Goal: Transaction & Acquisition: Download file/media

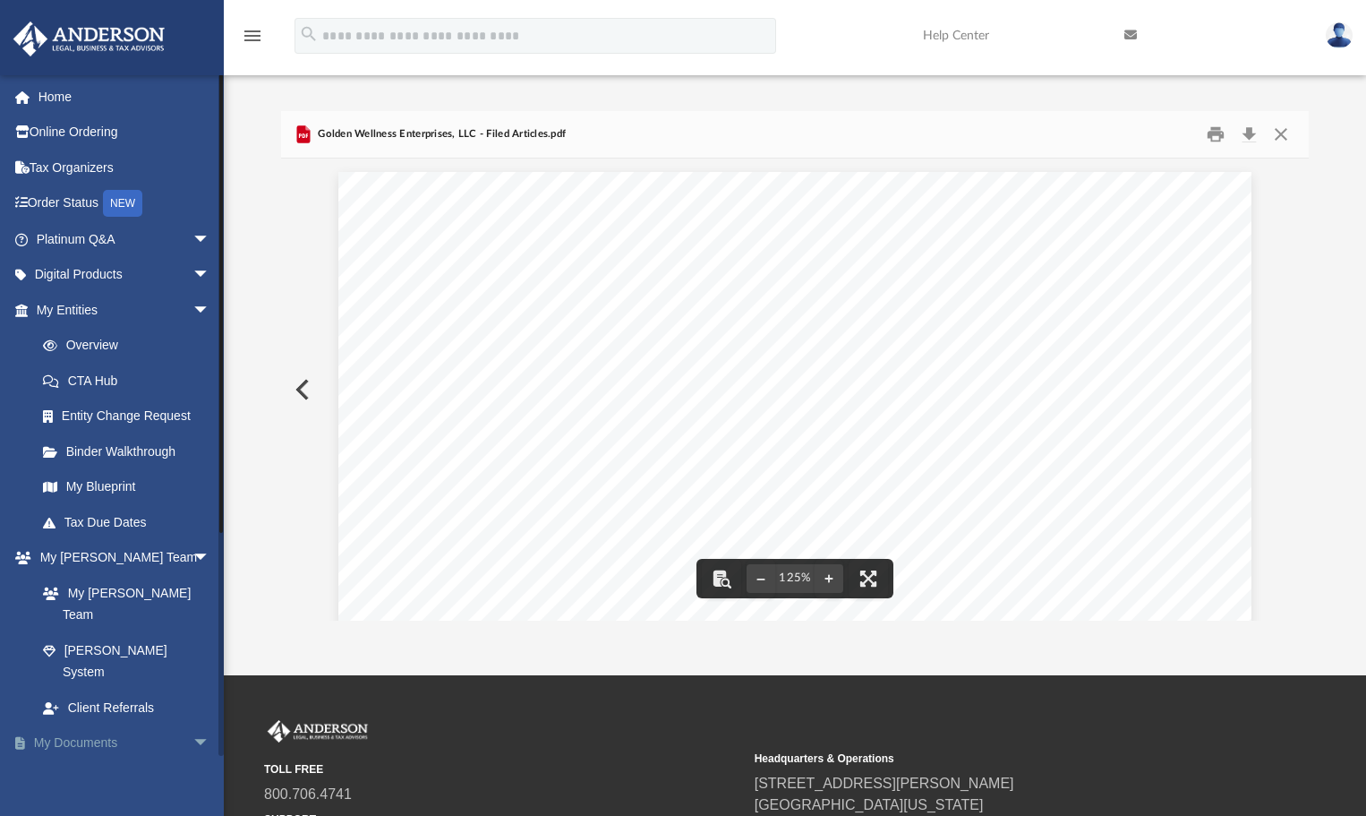
click at [95, 725] on link "My Documents arrow_drop_down" at bounding box center [125, 743] width 225 height 36
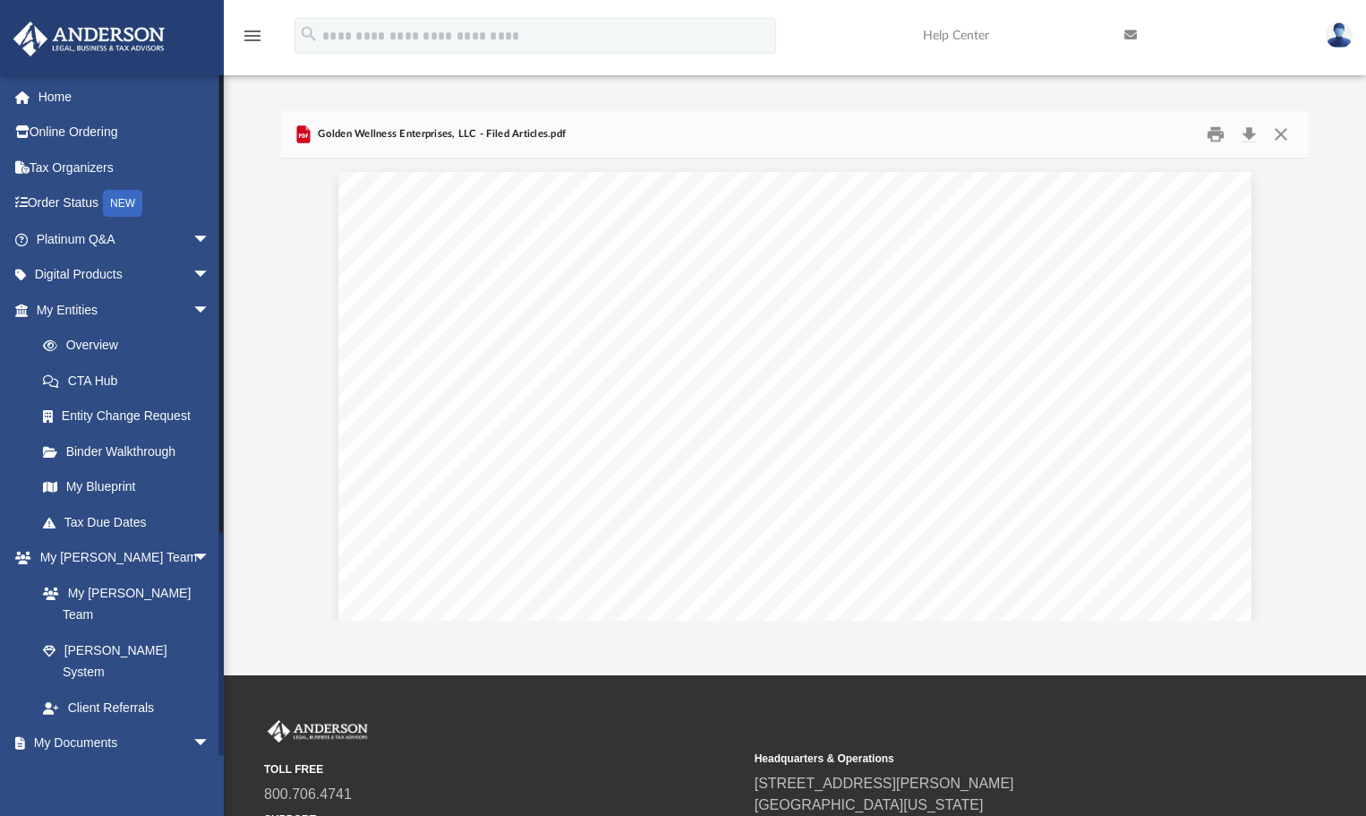
click at [78, 760] on link "Box" at bounding box center [131, 778] width 212 height 36
click at [81, 760] on link "Box" at bounding box center [131, 778] width 212 height 36
click at [192, 725] on span "arrow_drop_down" at bounding box center [210, 743] width 36 height 37
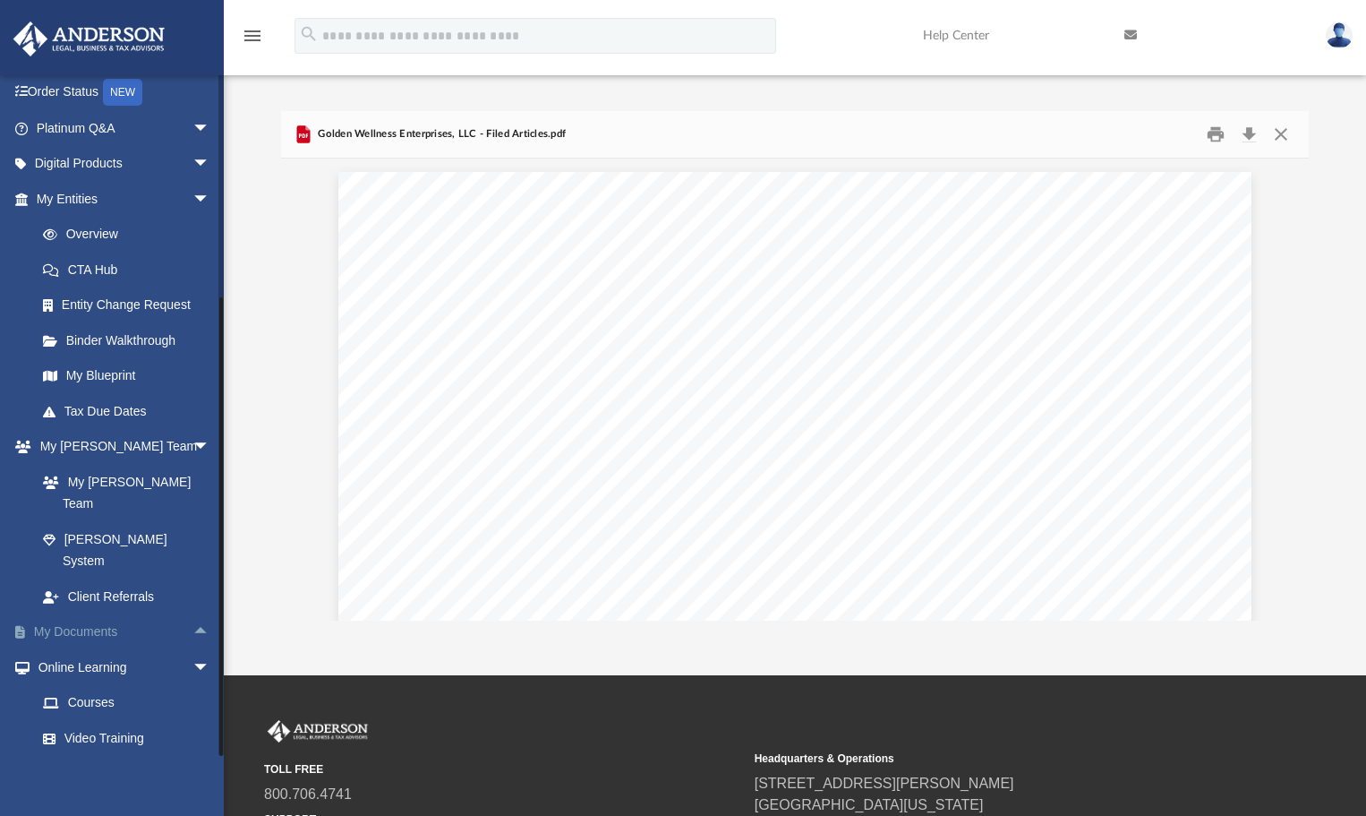
scroll to position [177, 0]
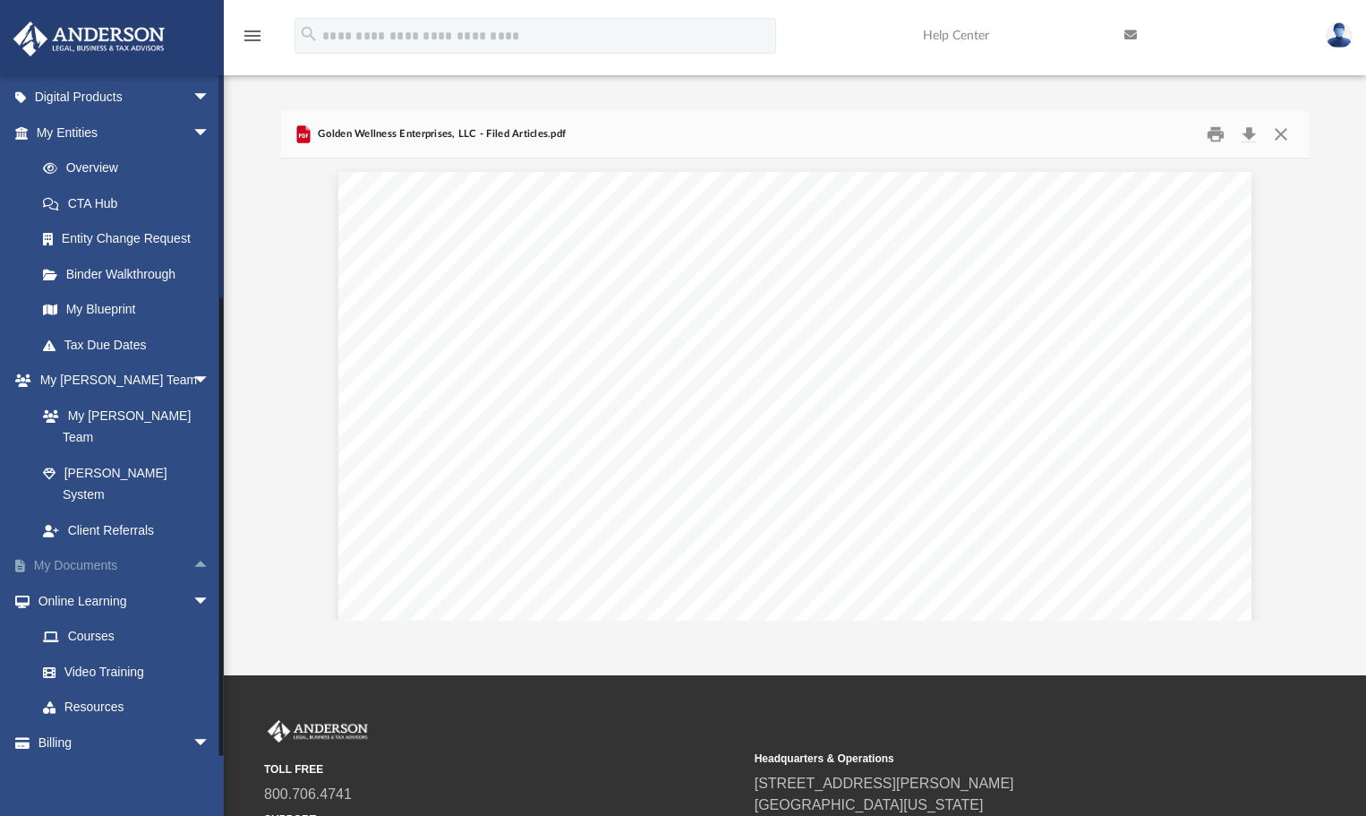
click at [120, 548] on link "My Documents arrow_drop_up" at bounding box center [125, 566] width 225 height 36
click at [95, 548] on link "My Documents arrow_drop_up" at bounding box center [125, 566] width 225 height 36
click at [192, 548] on span "arrow_drop_up" at bounding box center [210, 566] width 36 height 37
click at [90, 583] on link "Box" at bounding box center [131, 601] width 212 height 36
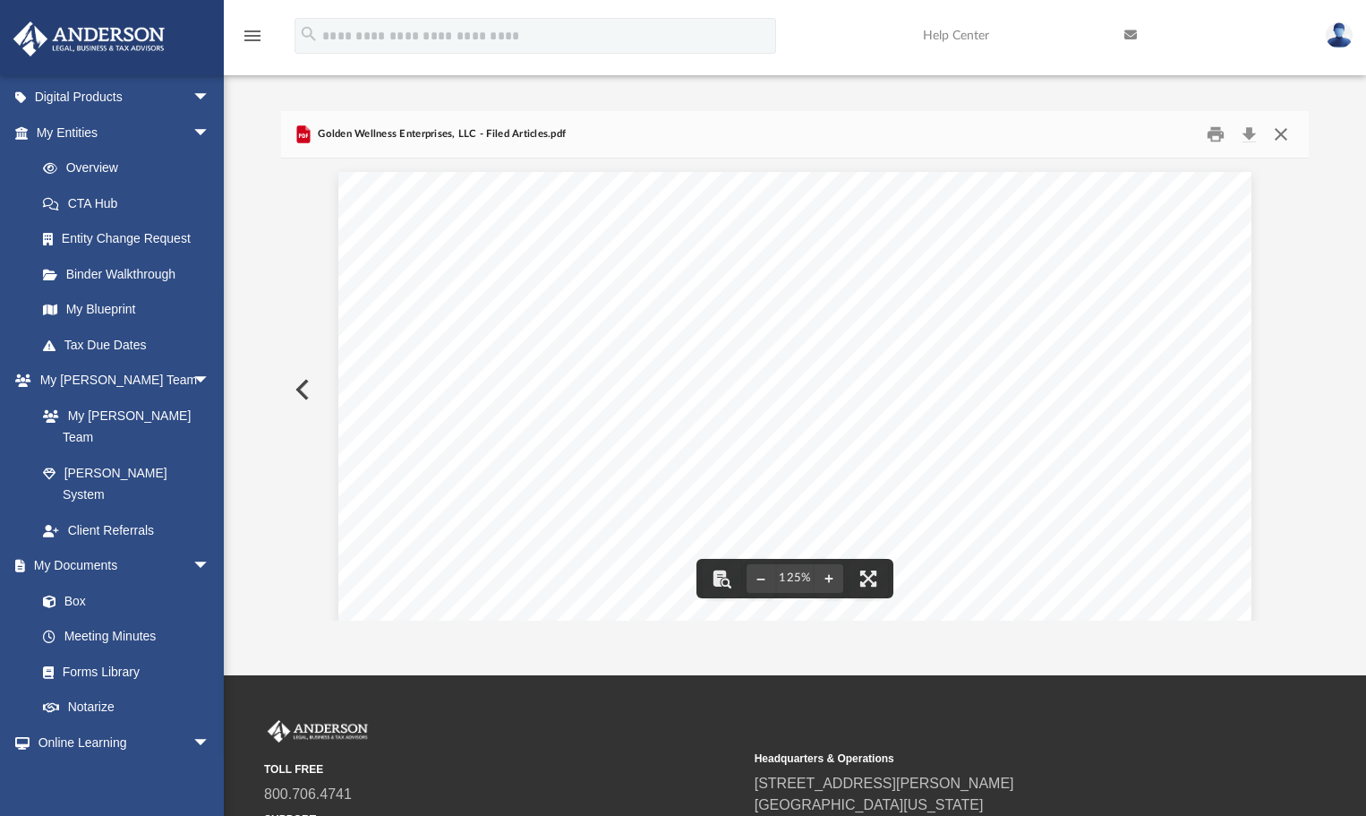
click at [1279, 133] on button "Close" at bounding box center [1281, 134] width 32 height 28
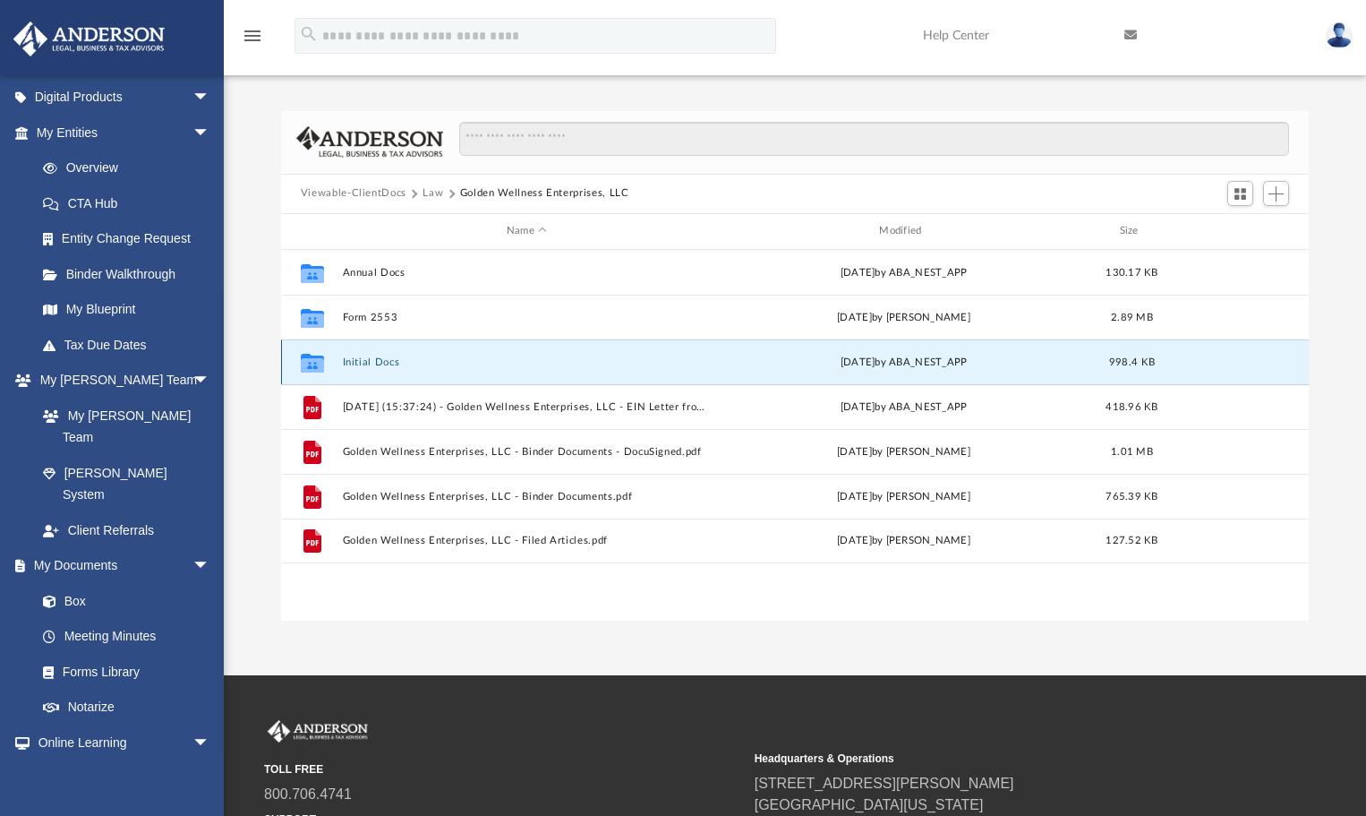
click at [378, 356] on button "Initial Docs" at bounding box center [526, 361] width 369 height 12
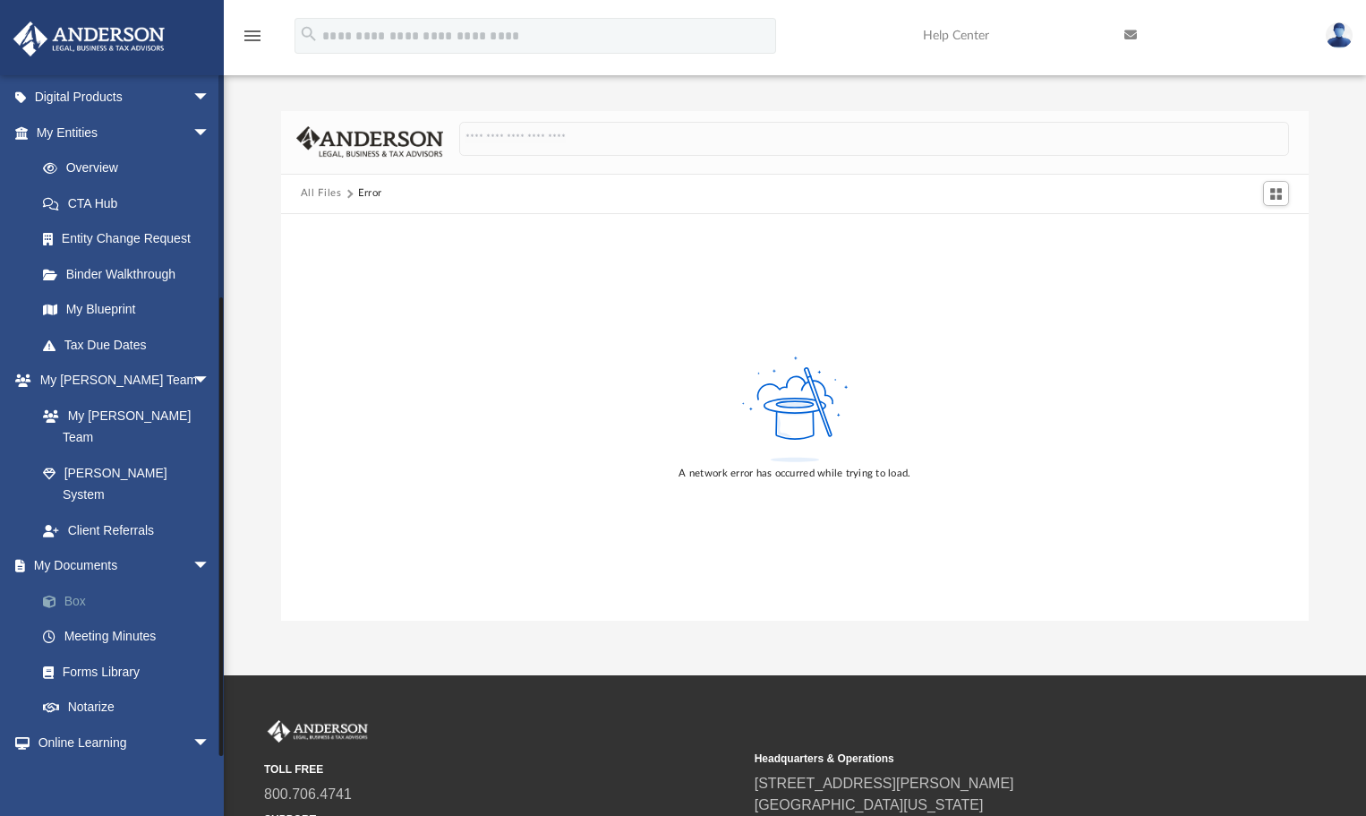
click at [90, 583] on link "Box" at bounding box center [131, 601] width 212 height 36
click at [73, 583] on link "Box" at bounding box center [131, 601] width 212 height 36
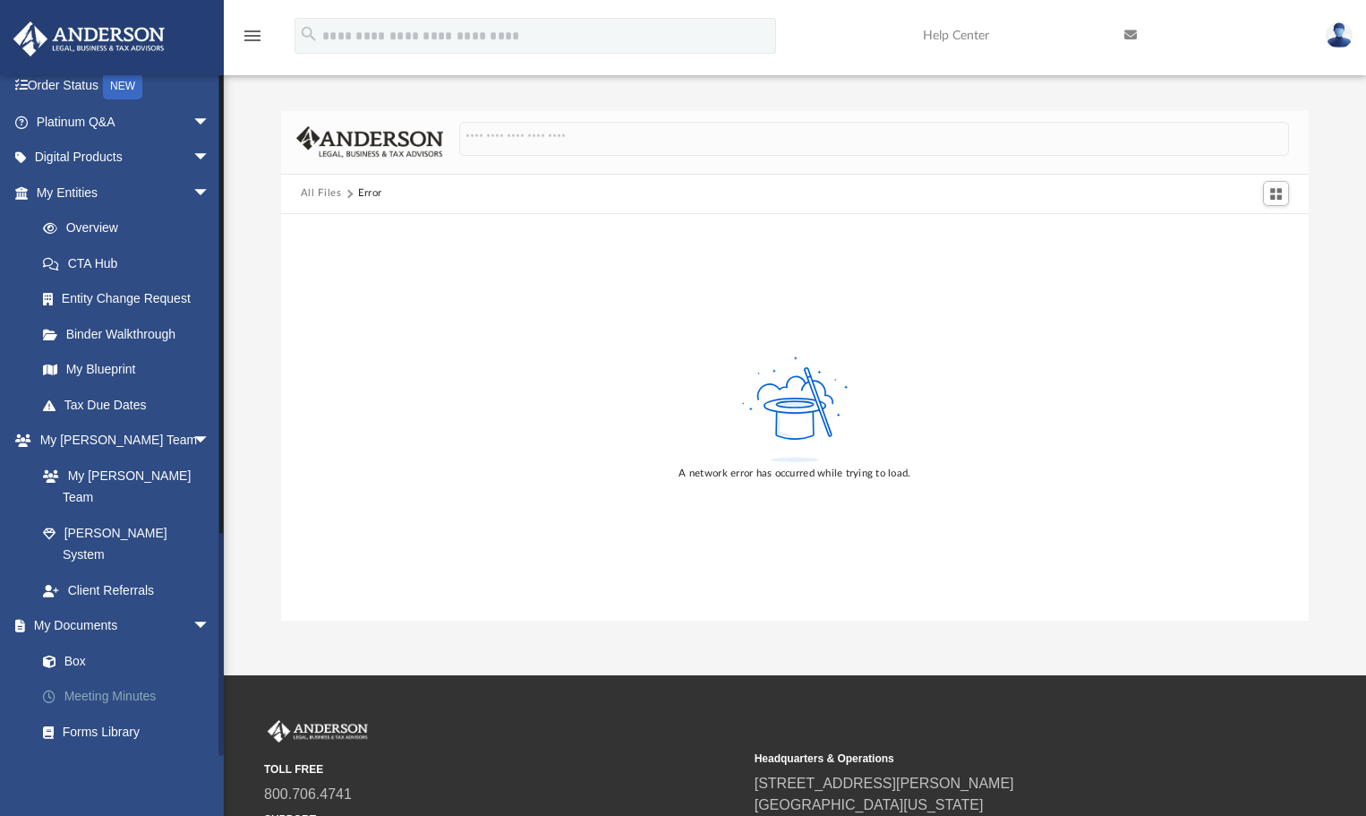
scroll to position [0, 0]
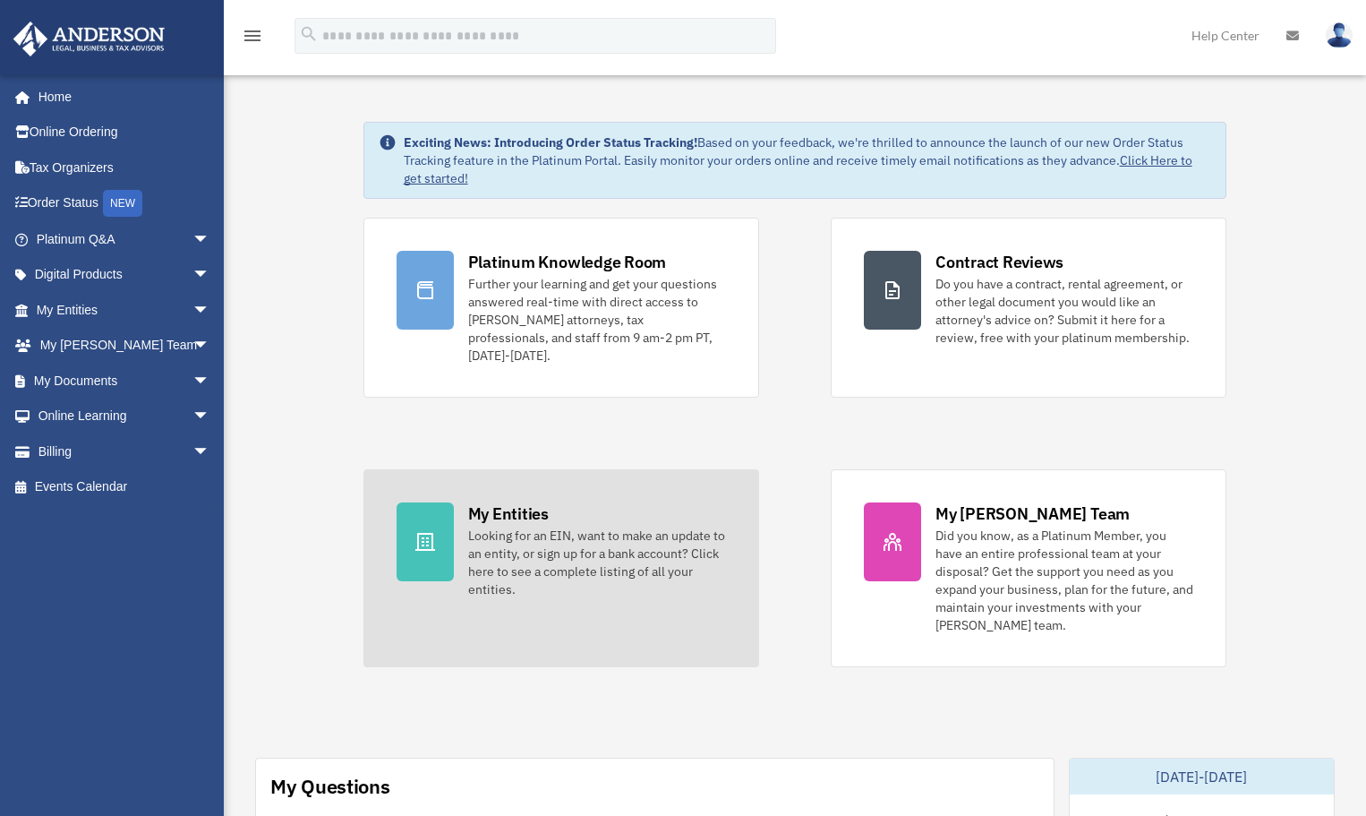
click at [490, 526] on div "Looking for an EIN, want to make an update to an entity, or sign up for a bank …" at bounding box center [597, 562] width 258 height 72
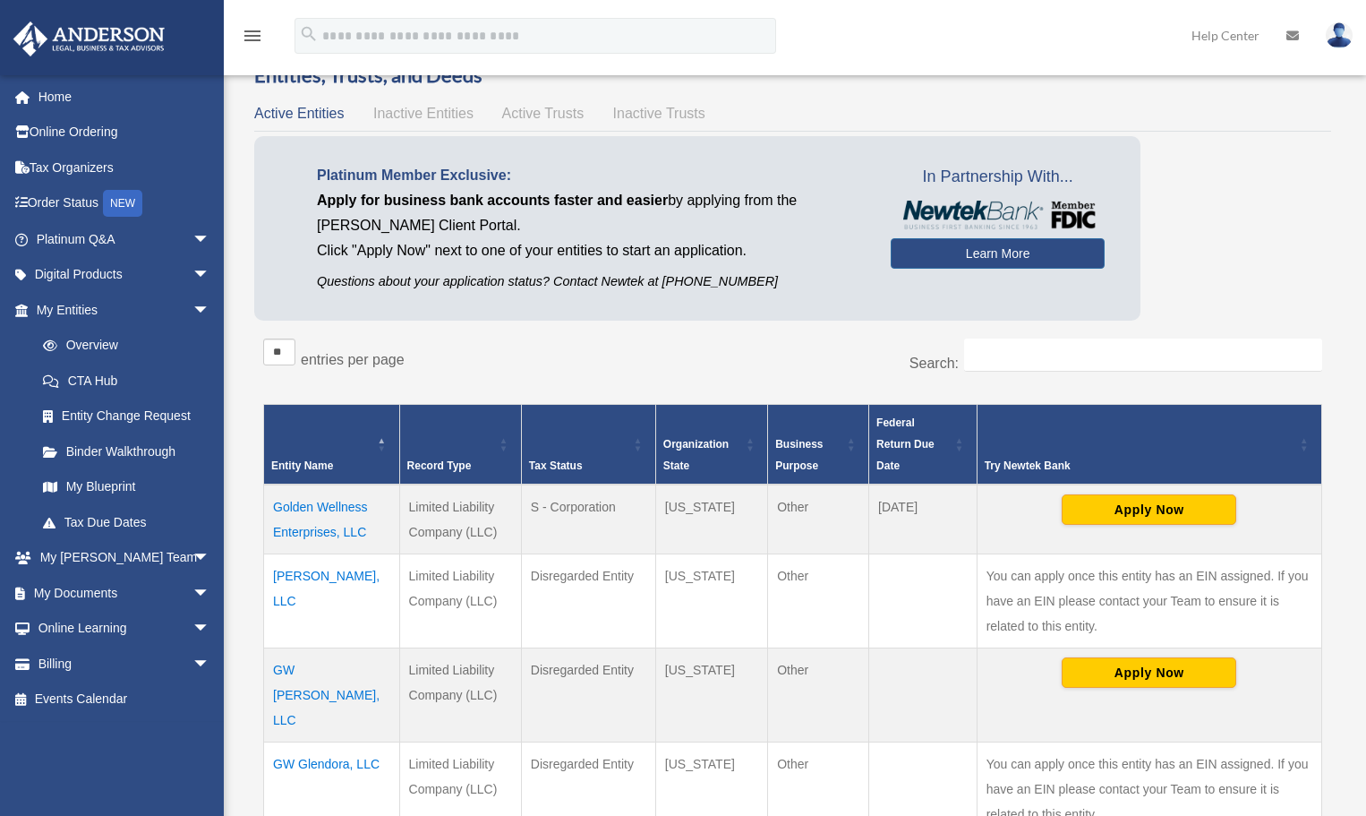
scroll to position [90, 0]
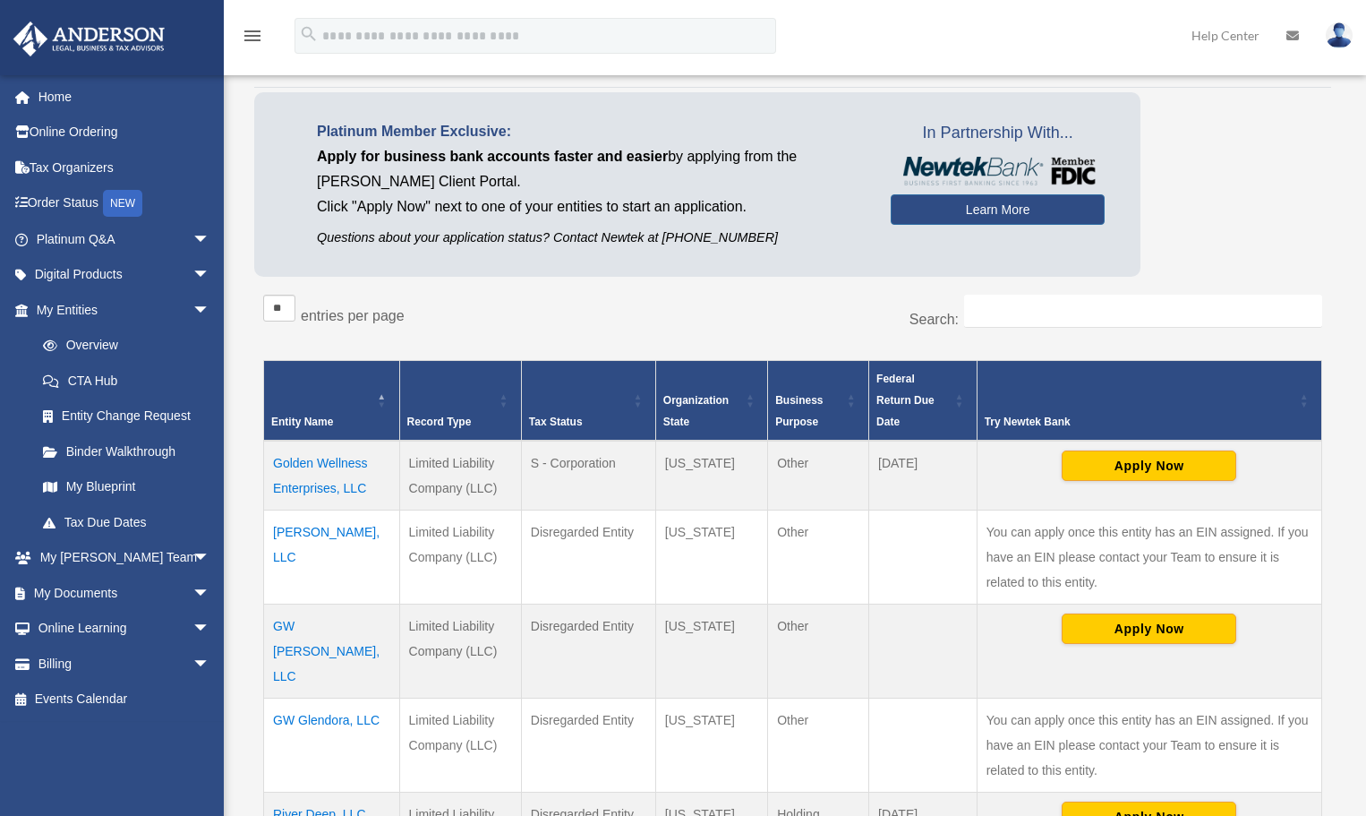
click at [322, 625] on td "GW [PERSON_NAME], LLC" at bounding box center [332, 651] width 136 height 94
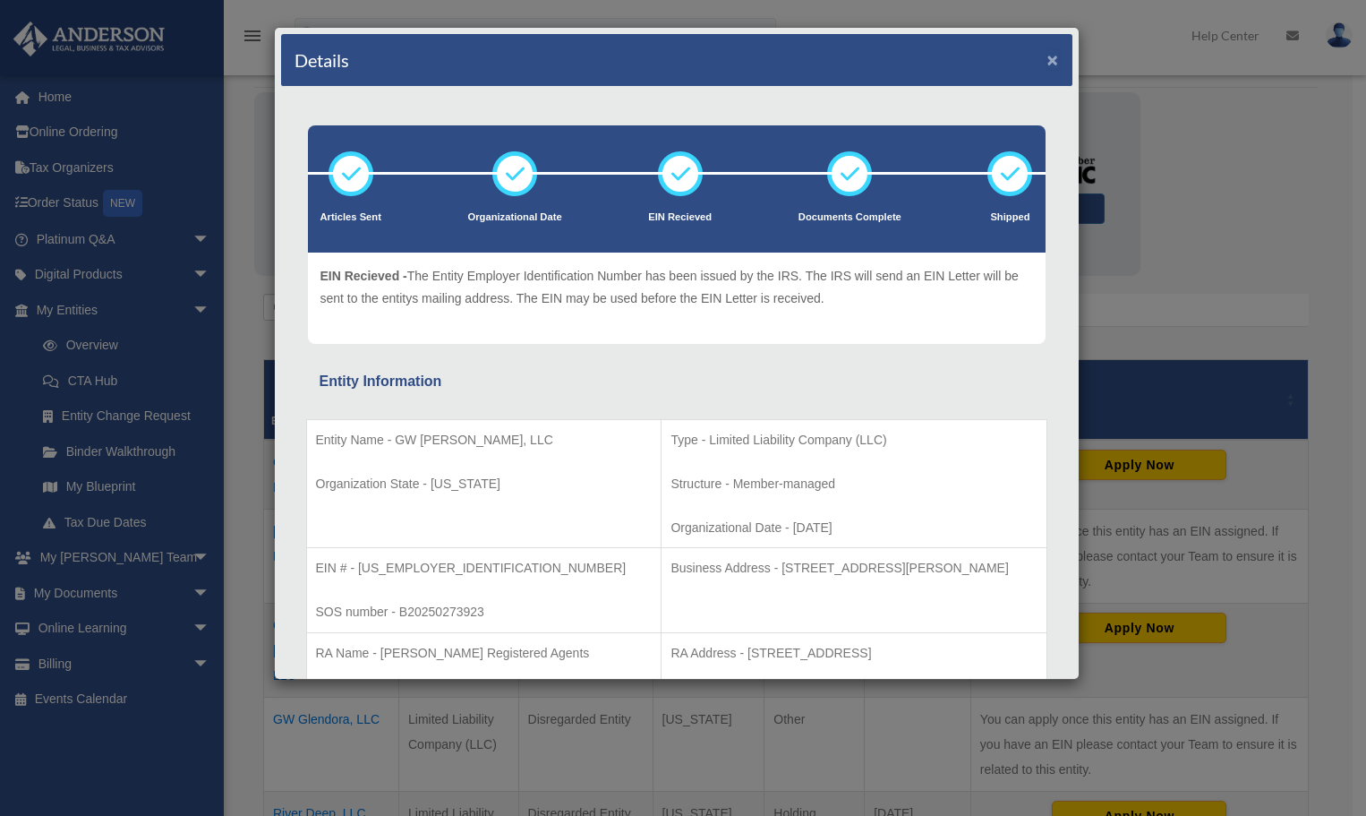
click at [1048, 54] on button "×" at bounding box center [1054, 59] width 12 height 19
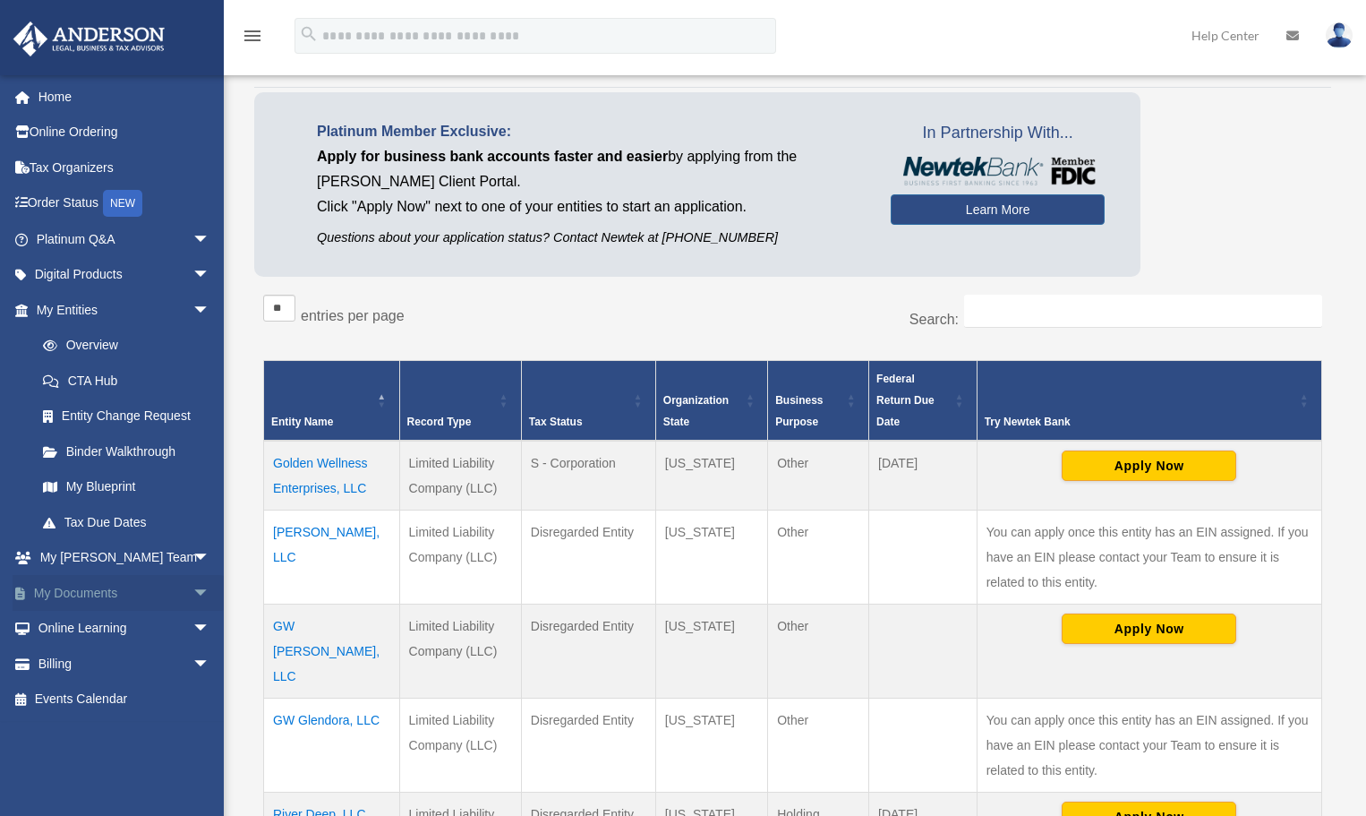
click at [115, 592] on link "My Documents arrow_drop_down" at bounding box center [125, 593] width 225 height 36
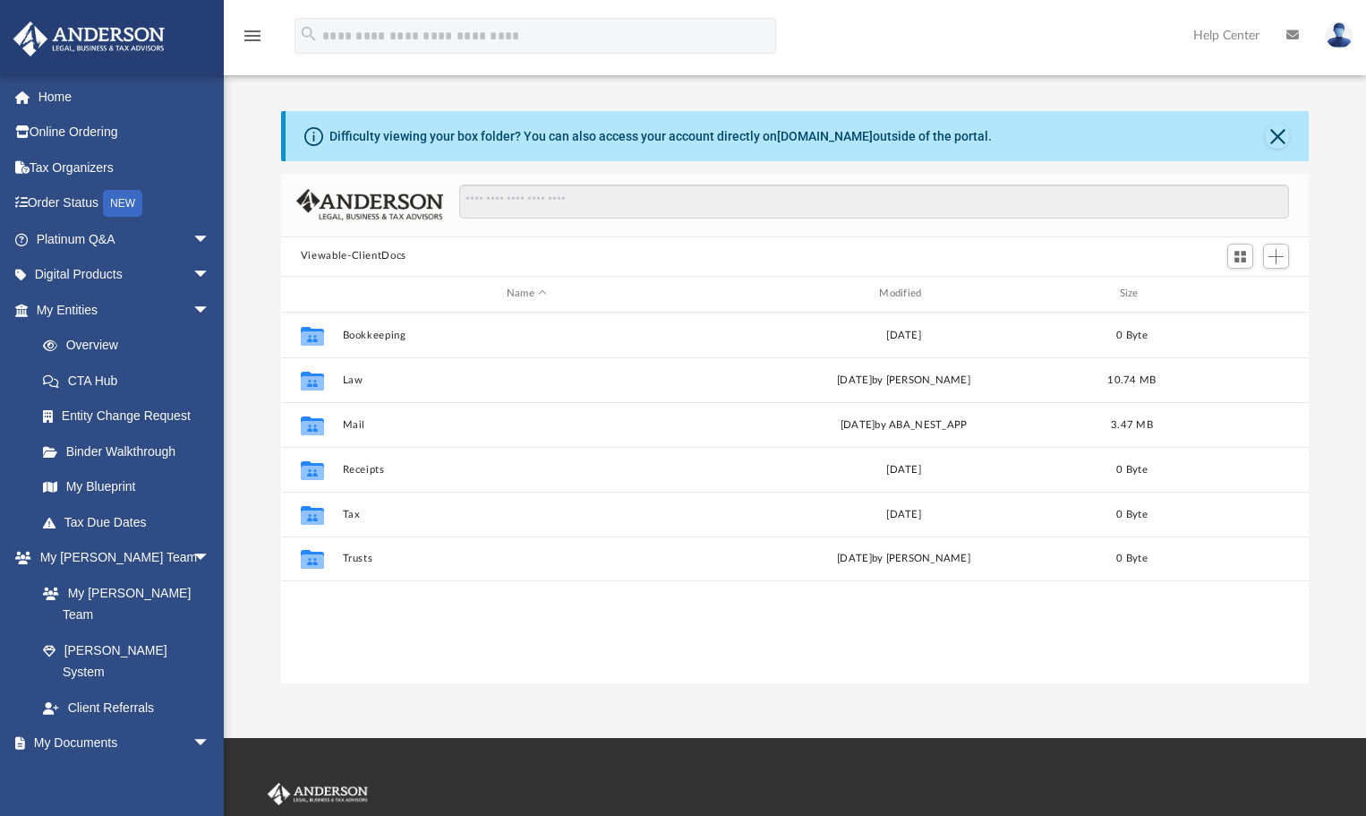
scroll to position [394, 1015]
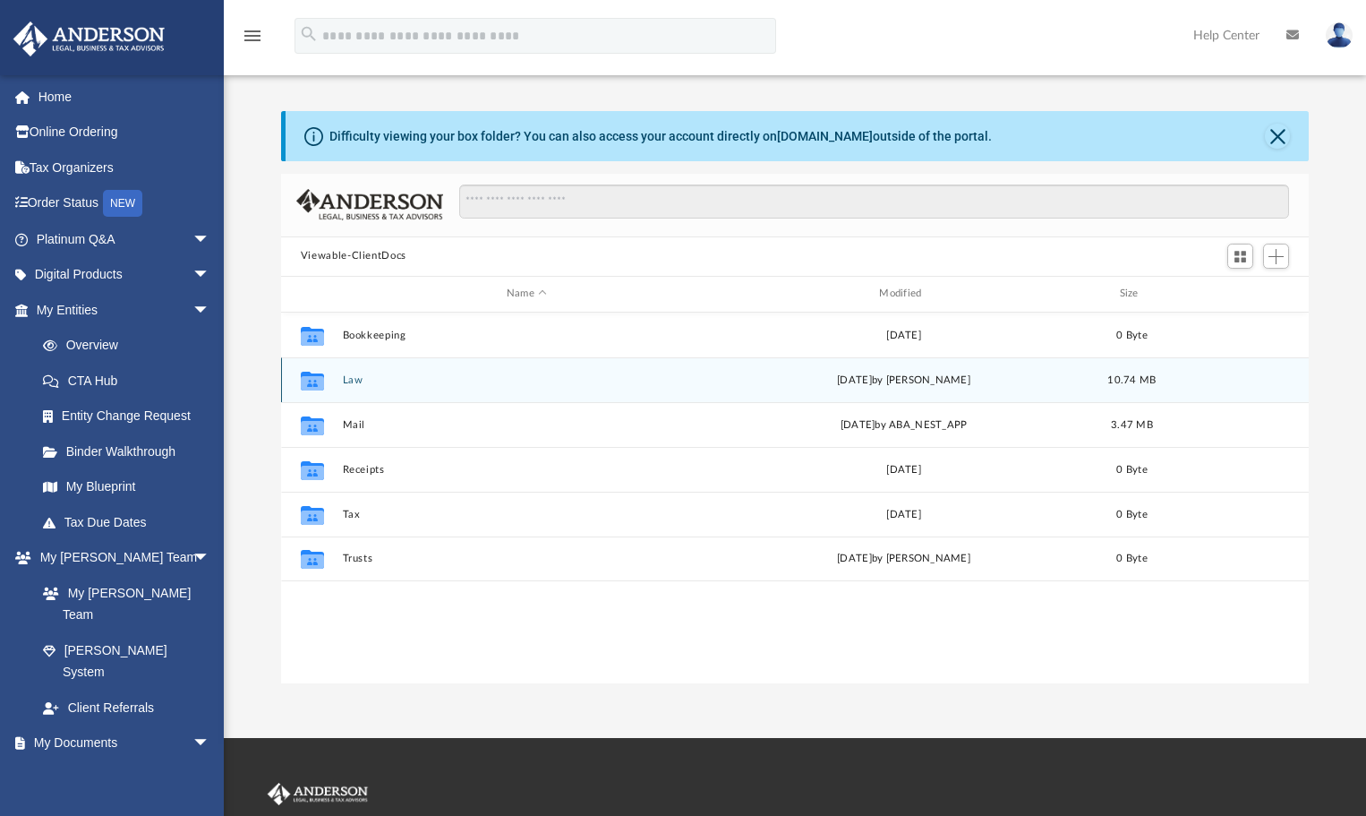
click at [351, 377] on button "Law" at bounding box center [526, 379] width 369 height 12
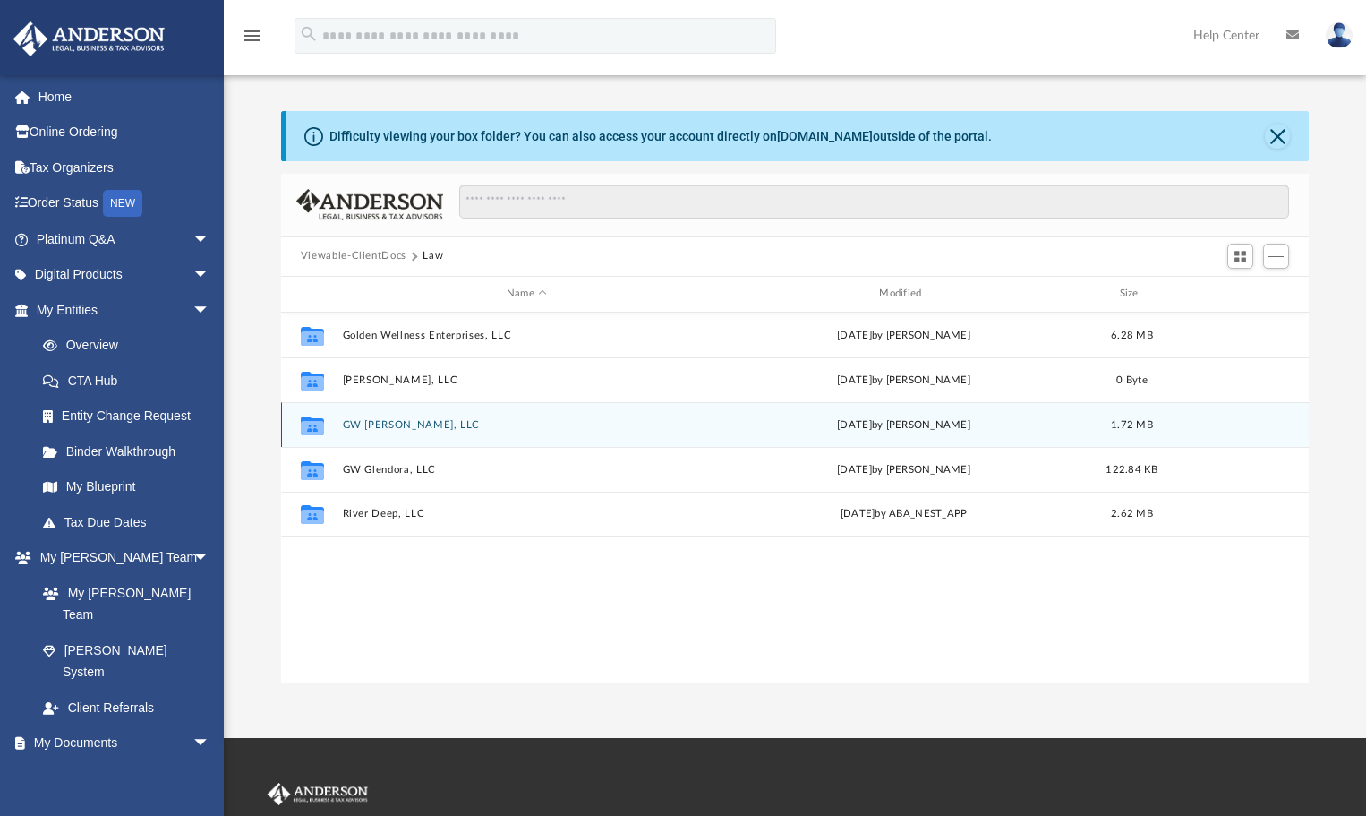
click at [367, 414] on div "Collaborated Folder GW [PERSON_NAME], LLC [DATE] by [PERSON_NAME] 1.72 MB" at bounding box center [795, 424] width 1028 height 45
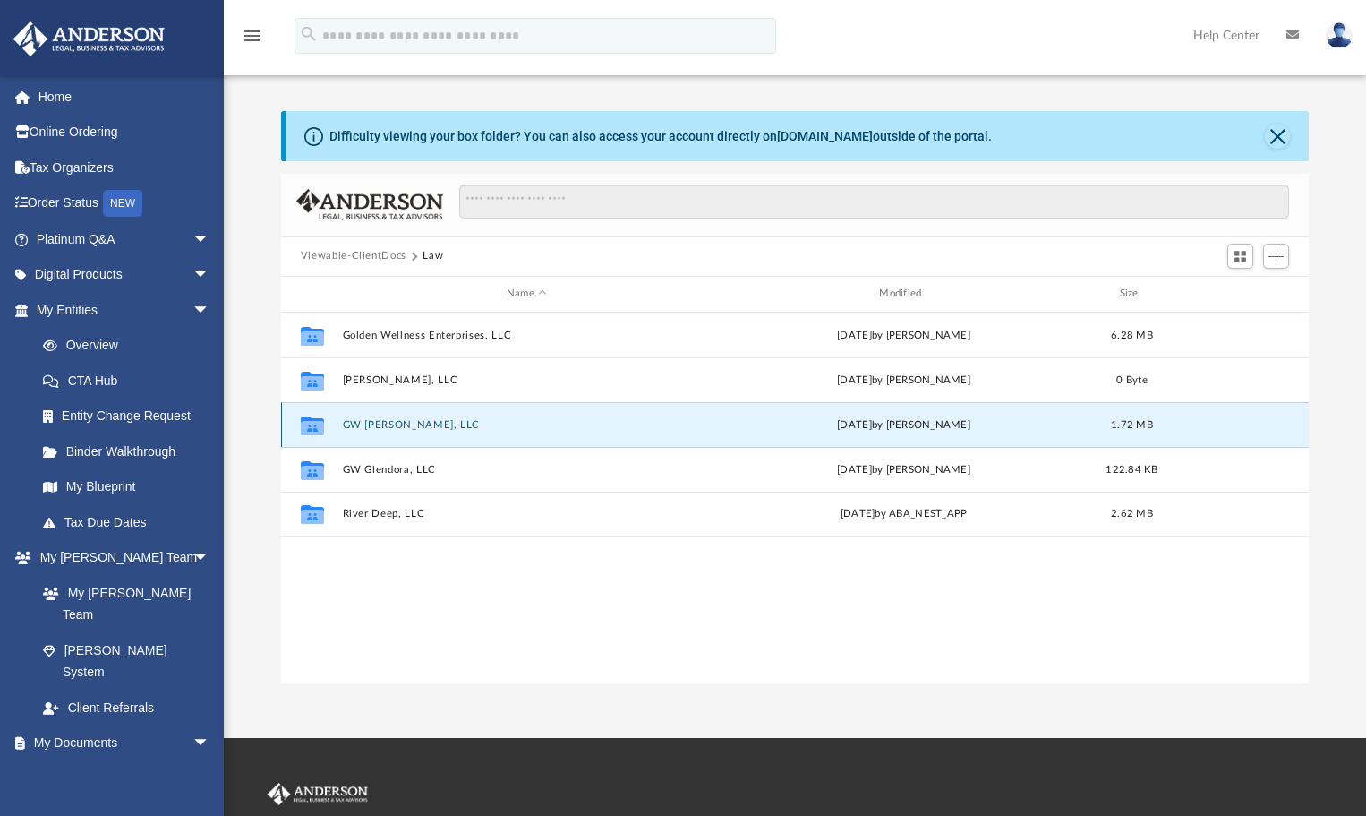
click at [383, 417] on div "Collaborated Folder GW [PERSON_NAME], LLC [DATE] by [PERSON_NAME] 1.72 MB" at bounding box center [795, 424] width 1028 height 45
click at [306, 424] on icon "grid" at bounding box center [312, 427] width 23 height 14
click at [357, 423] on button "GW [PERSON_NAME], LLC" at bounding box center [526, 424] width 369 height 12
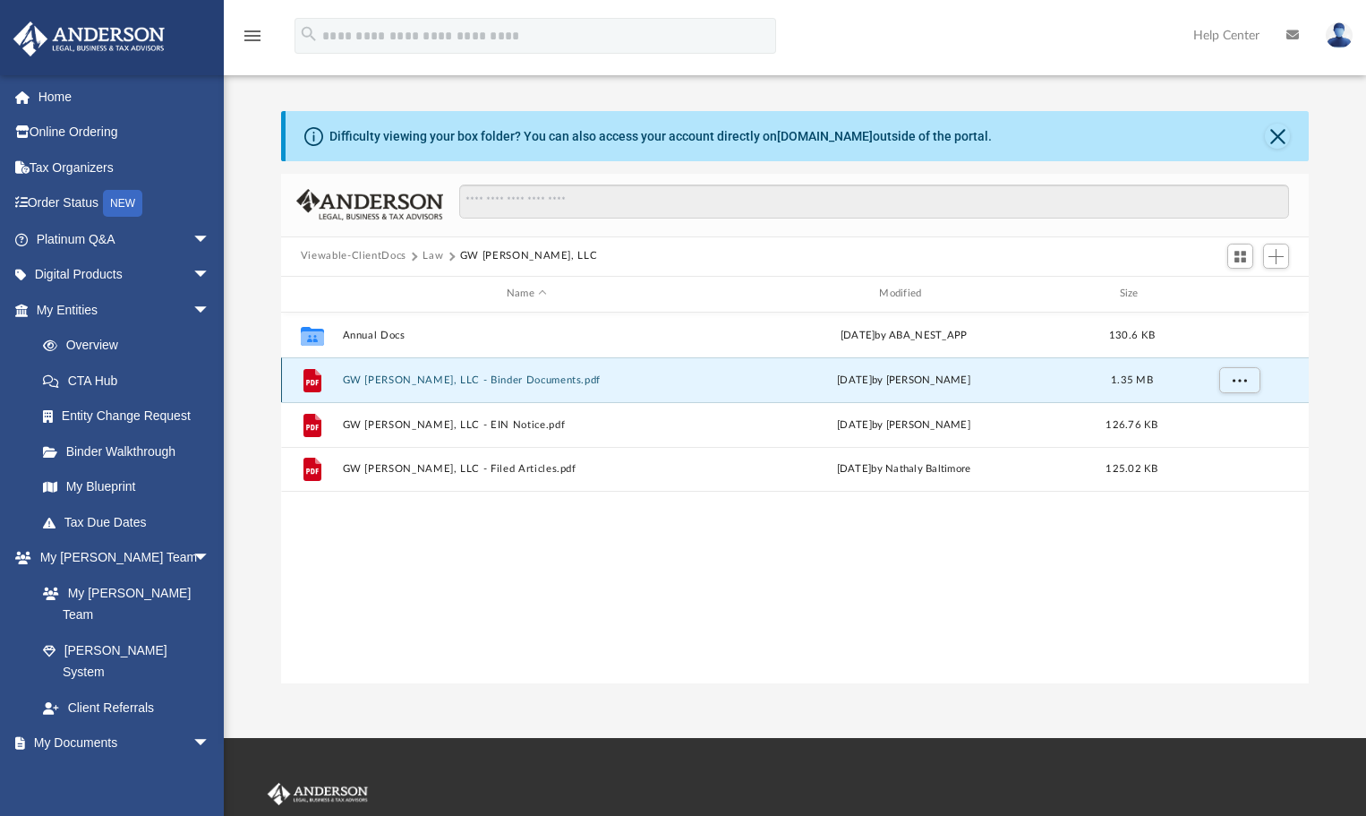
click at [400, 379] on button "GW [PERSON_NAME], LLC - Binder Documents.pdf" at bounding box center [526, 379] width 369 height 12
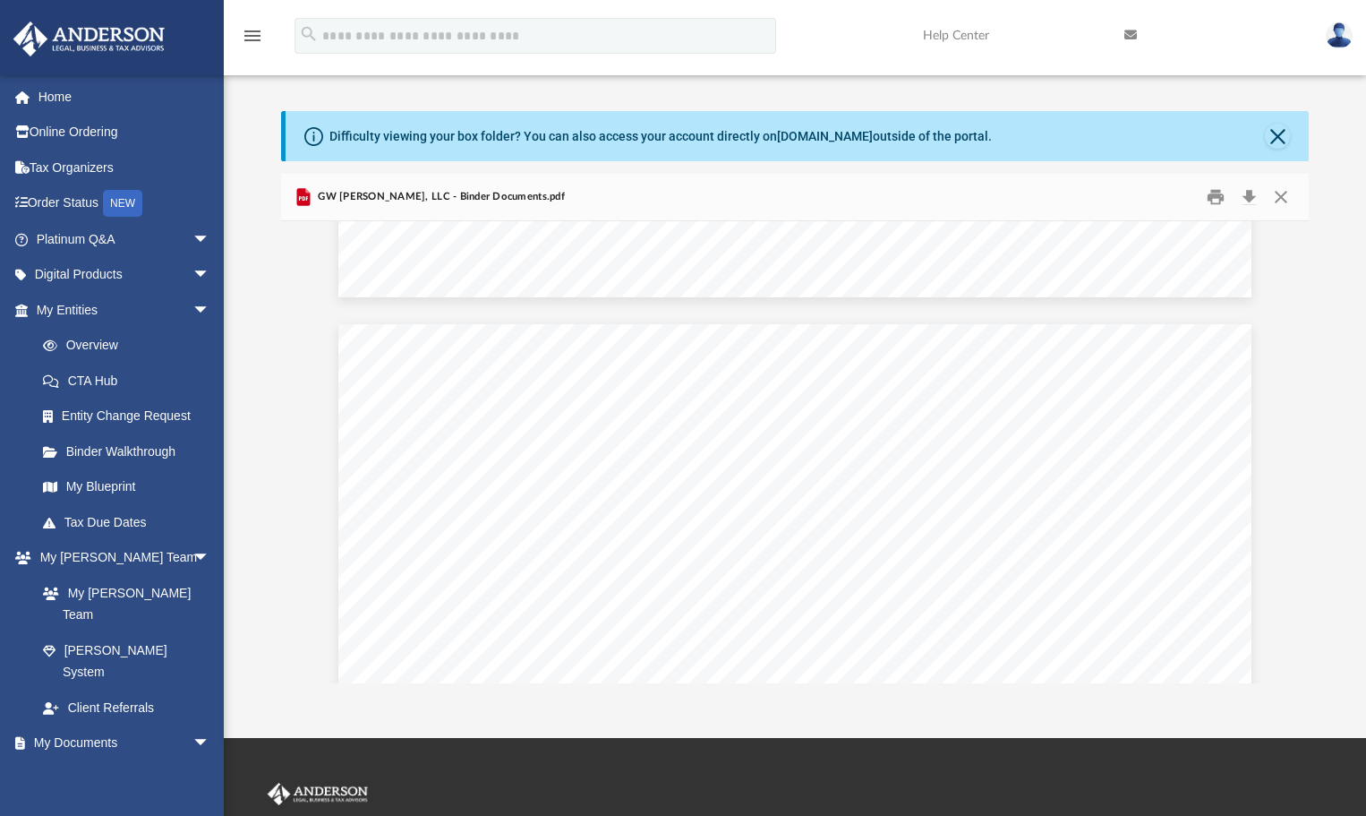
scroll to position [46377, 0]
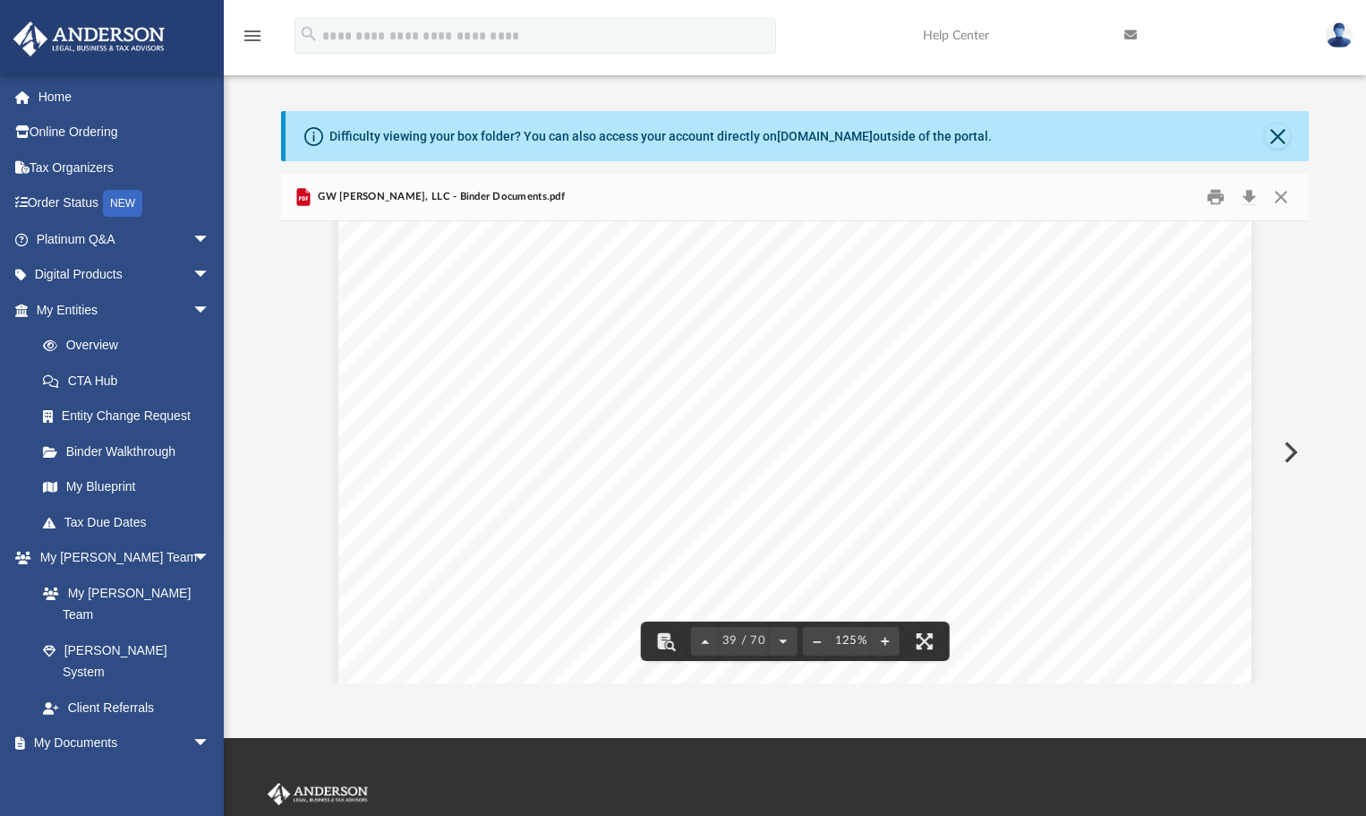
drag, startPoint x: 1303, startPoint y: 467, endPoint x: 1307, endPoint y: 510, distance: 43.2
click at [1307, 510] on div "Operating Agreement of GW [PERSON_NAME], LLC Page 18 of 39 Section 12.12 Credit…" at bounding box center [795, 452] width 1028 height 462
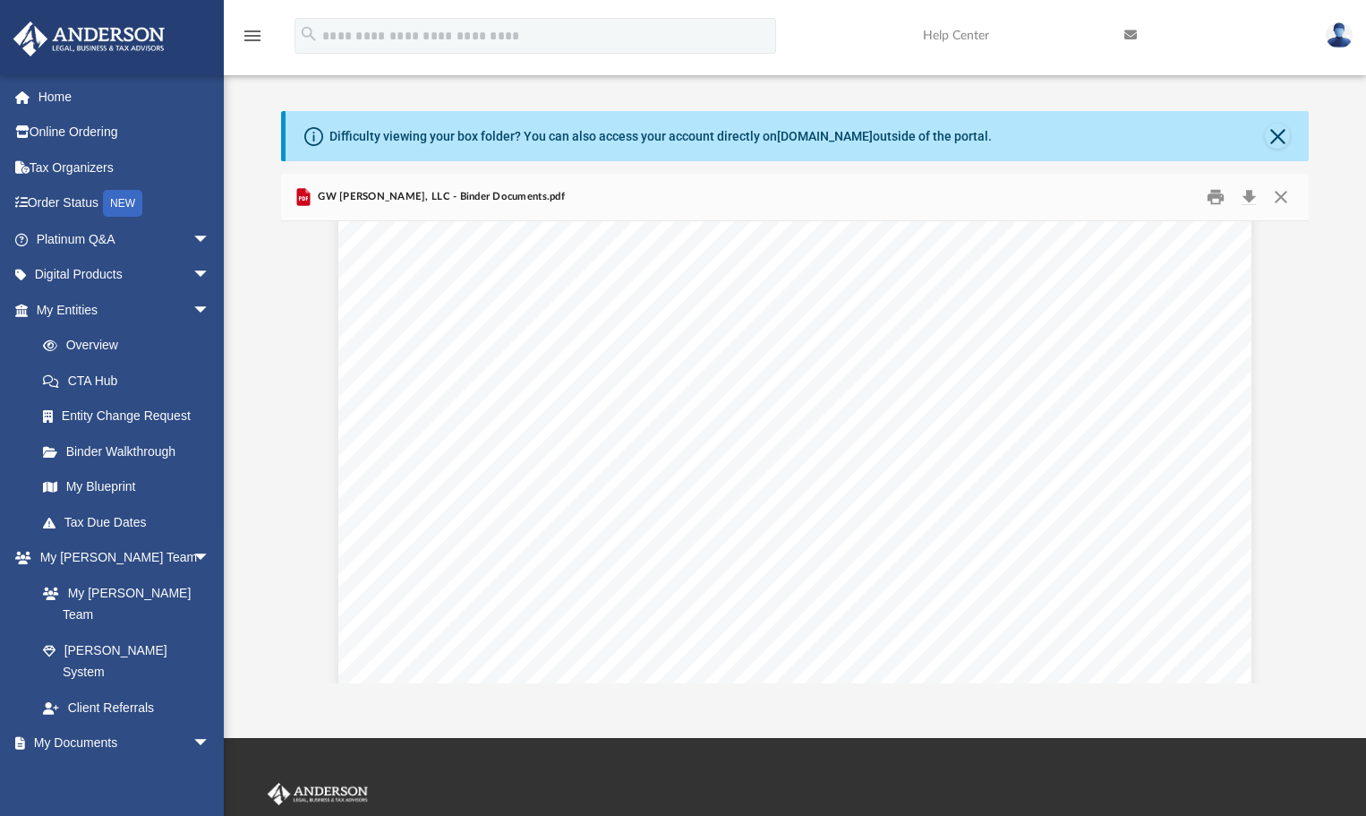
scroll to position [0, 0]
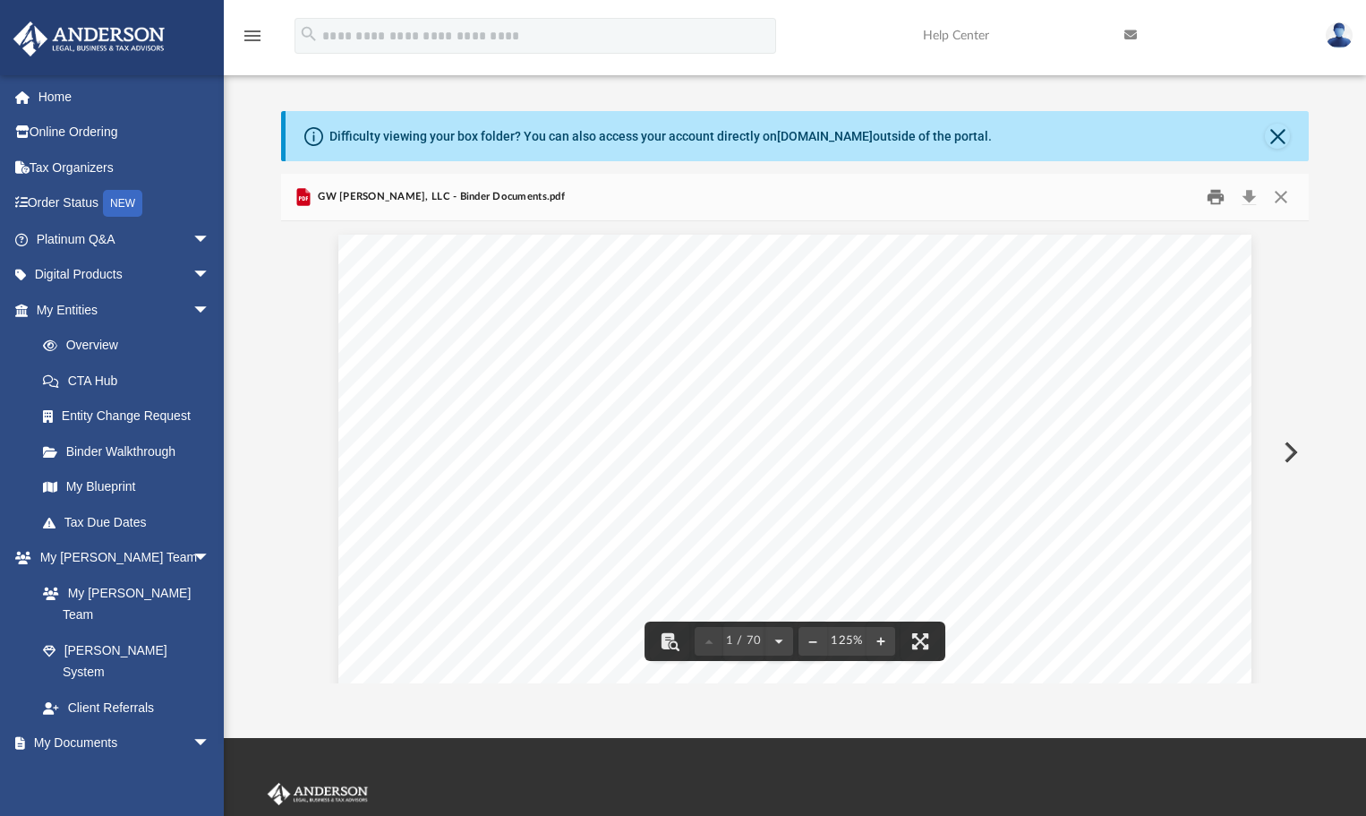
click at [1212, 193] on button "Print" at bounding box center [1216, 197] width 36 height 28
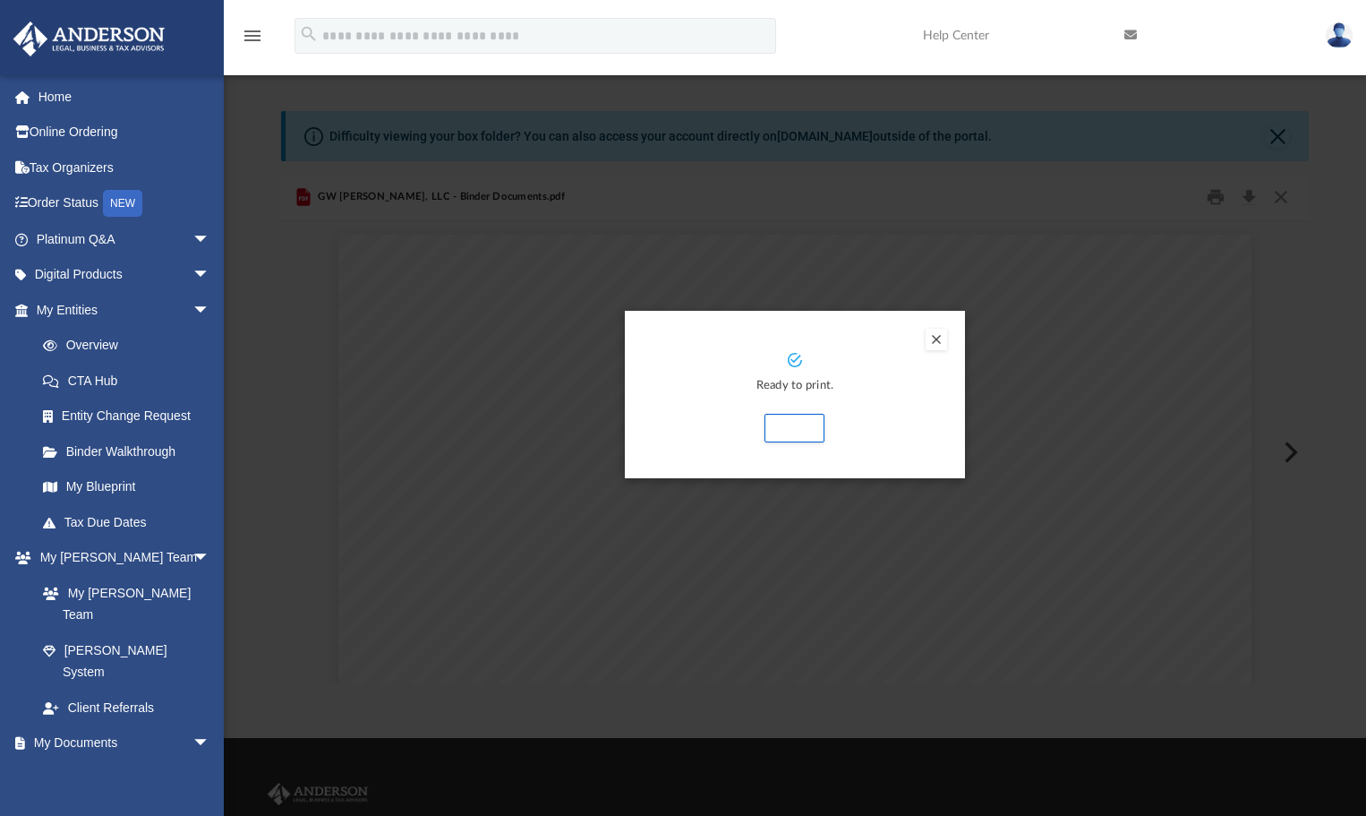
click at [938, 335] on button "Preview" at bounding box center [936, 339] width 21 height 21
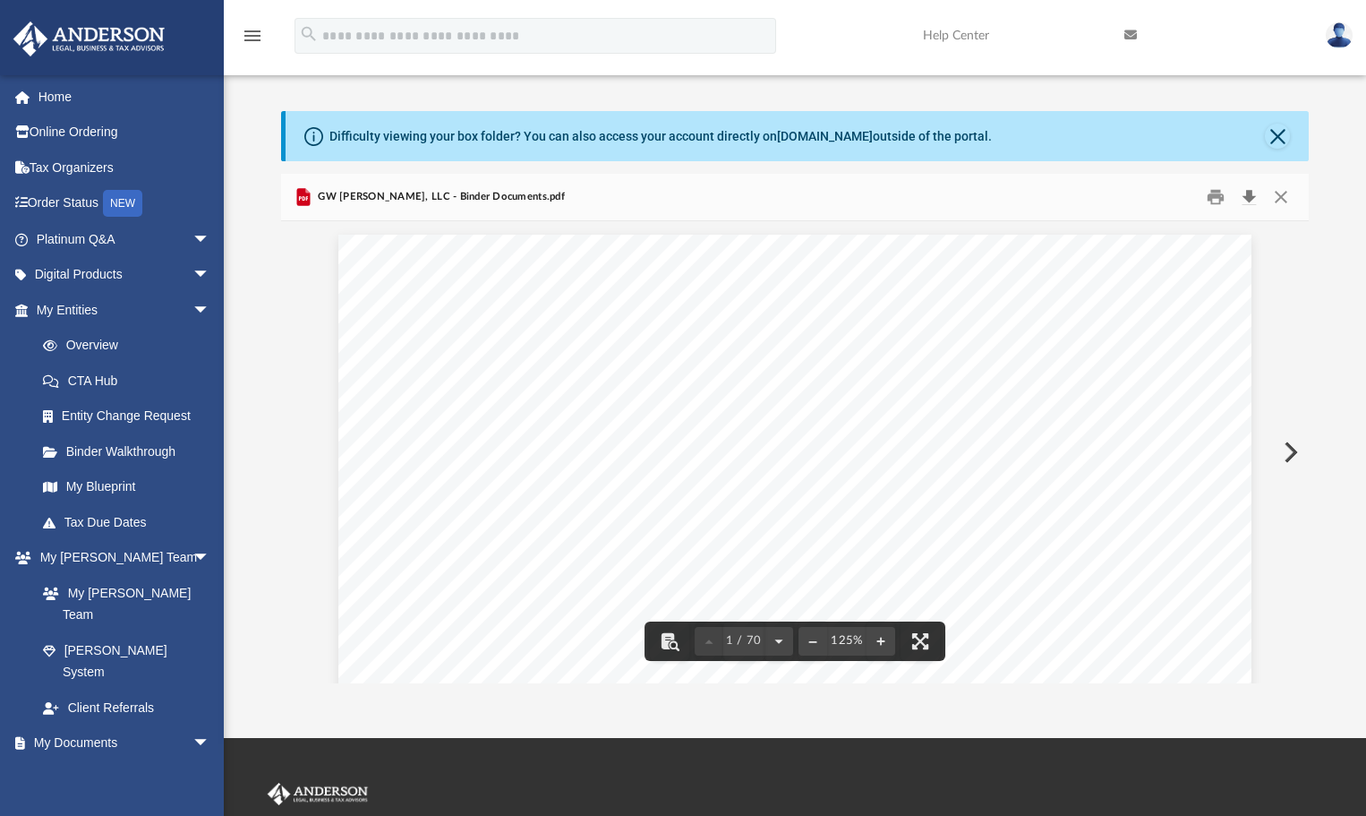
click at [1249, 193] on button "Download" at bounding box center [1249, 197] width 32 height 28
